Goal: Use online tool/utility: Utilize a website feature to perform a specific function

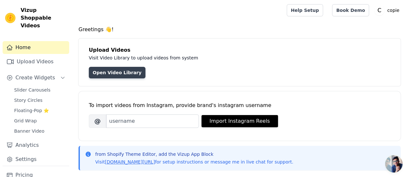
click at [120, 74] on link "Open Video Library" at bounding box center [117, 73] width 57 height 12
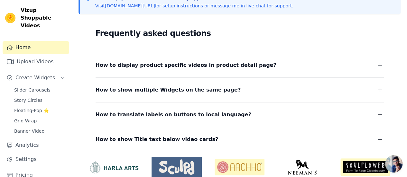
scroll to position [183, 0]
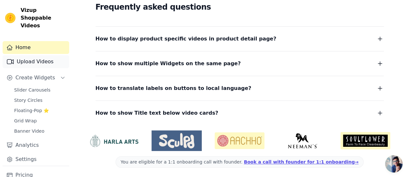
click at [42, 55] on link "Upload Videos" at bounding box center [36, 61] width 67 height 13
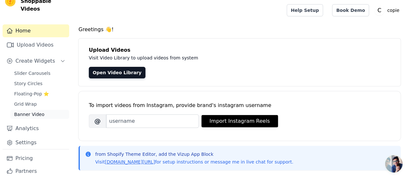
scroll to position [20, 0]
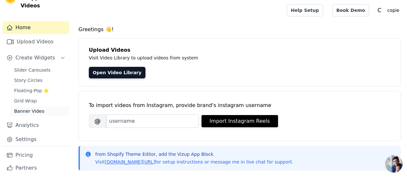
click at [32, 108] on span "Banner Video" at bounding box center [29, 111] width 30 height 6
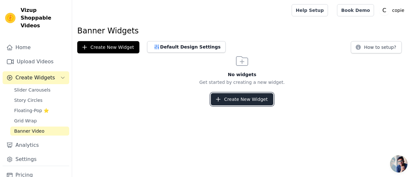
click at [217, 98] on button "Create New Widget" at bounding box center [242, 99] width 62 height 12
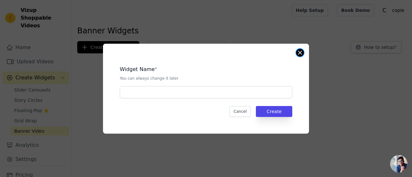
click at [299, 53] on button "Close modal" at bounding box center [300, 53] width 8 height 8
